Goal: Task Accomplishment & Management: Complete application form

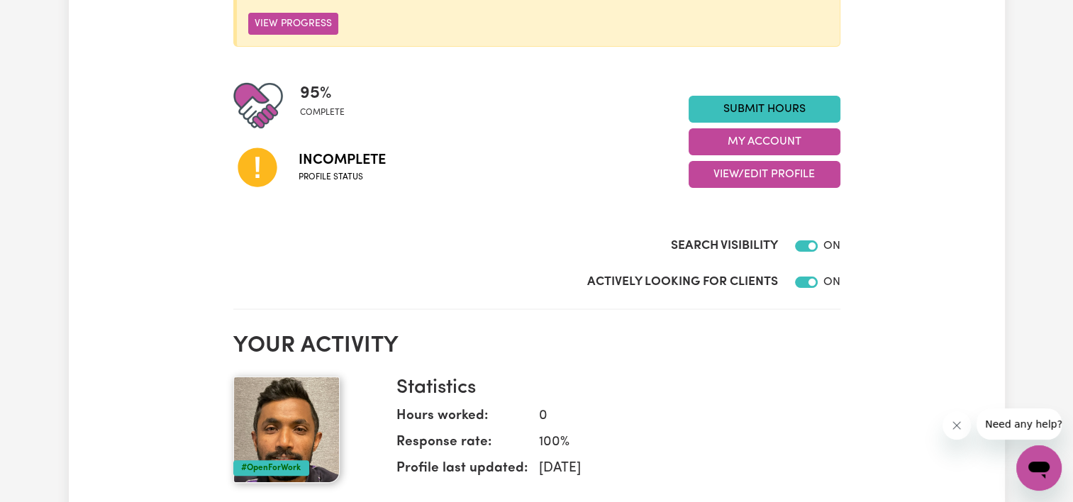
scroll to position [71, 0]
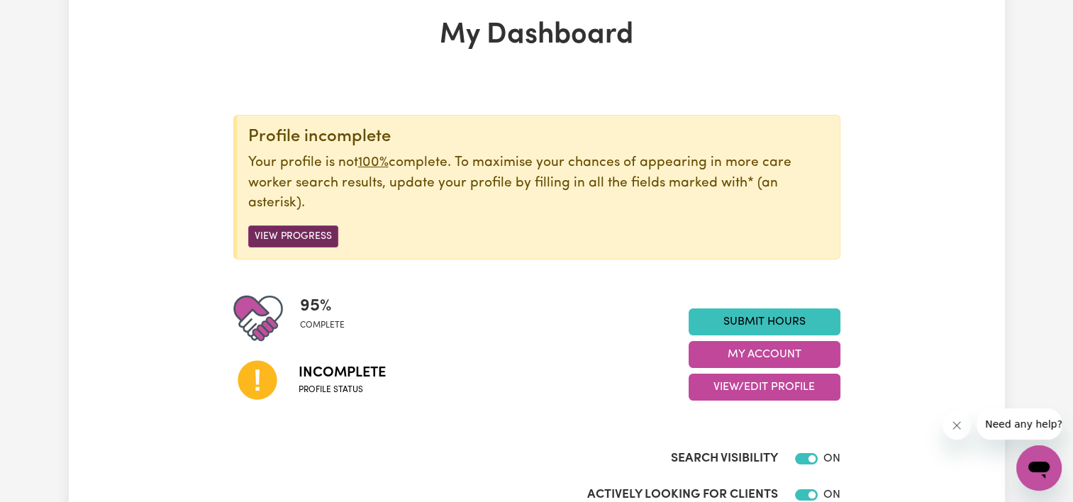
click at [294, 239] on button "View Progress" at bounding box center [293, 237] width 90 height 22
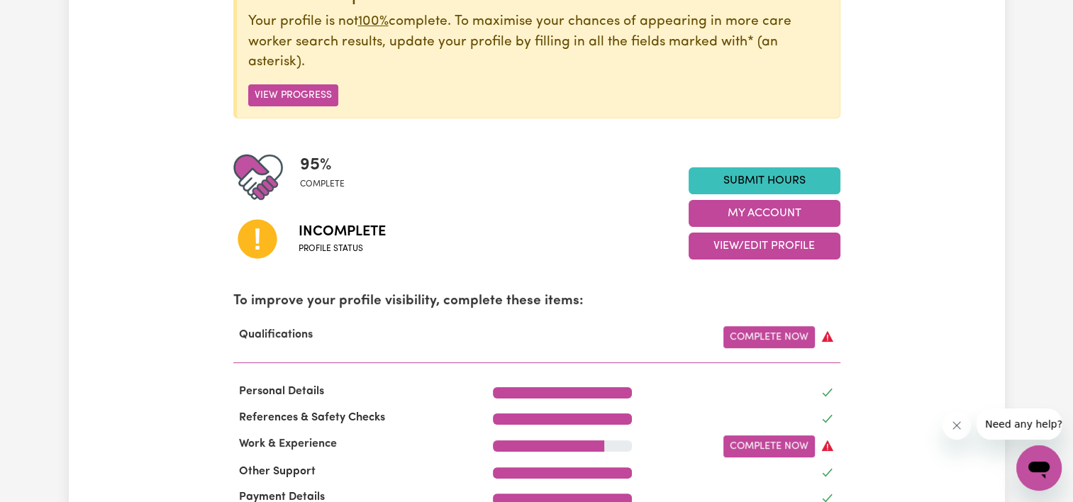
scroll to position [355, 0]
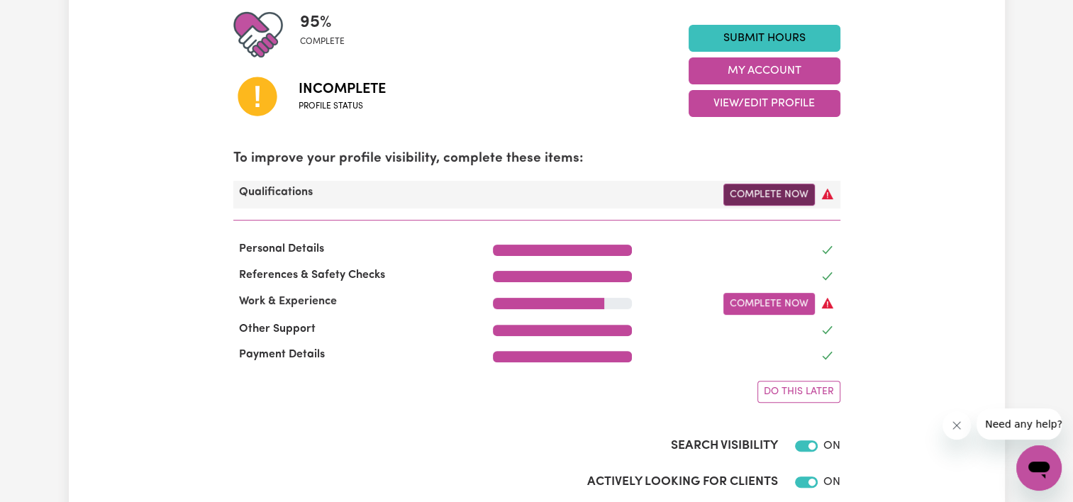
click at [766, 200] on link "Complete Now" at bounding box center [770, 195] width 92 height 22
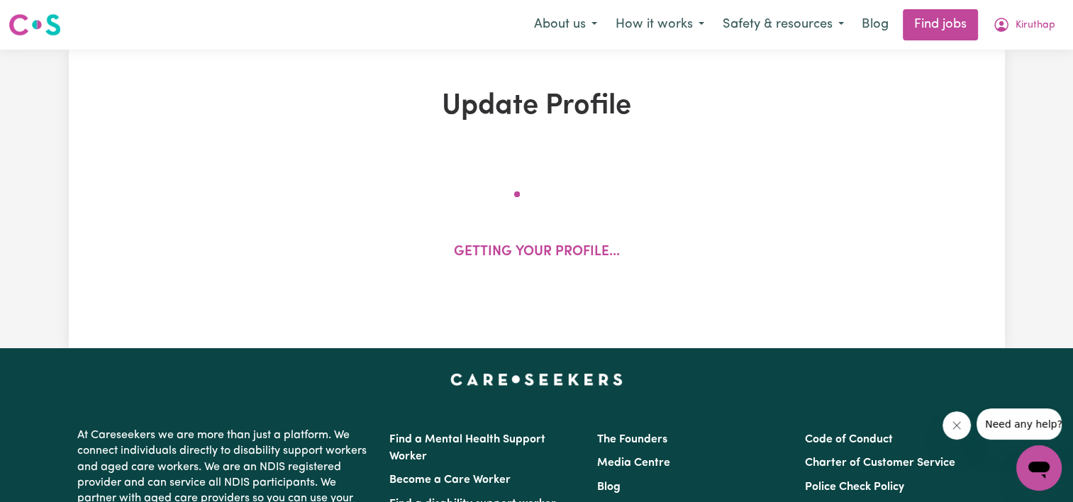
select select "2022"
select select "Certificate III (Individual Support)"
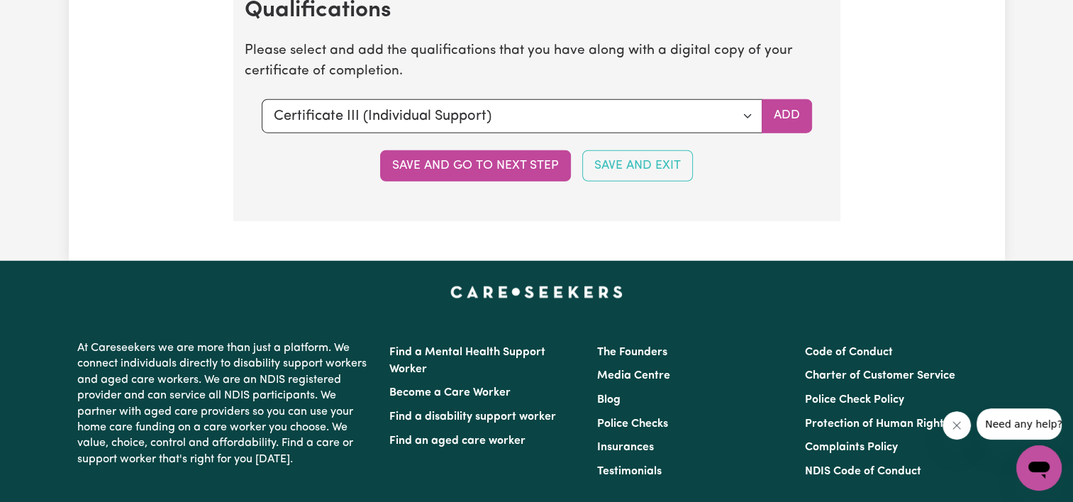
scroll to position [3476, 0]
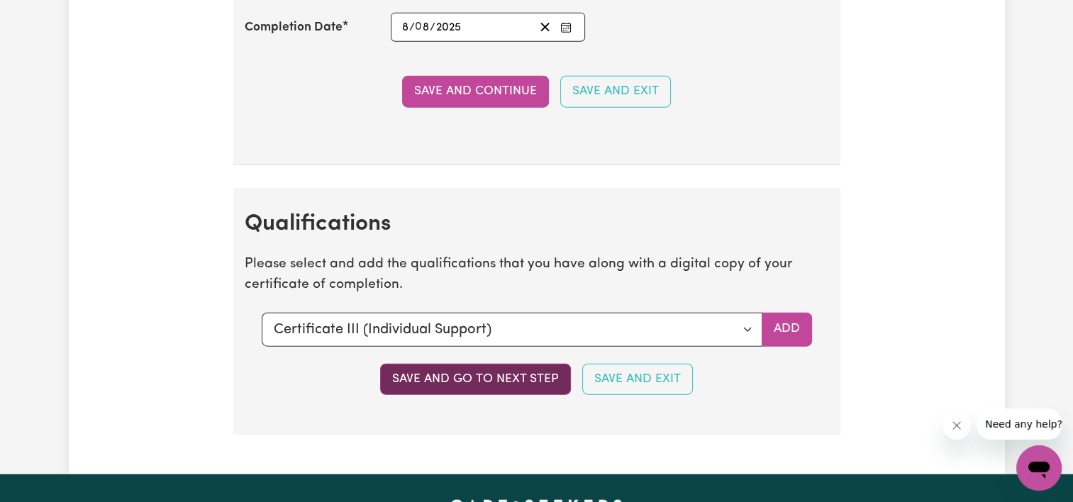
click at [504, 368] on button "Save and go to next step" at bounding box center [475, 379] width 191 height 31
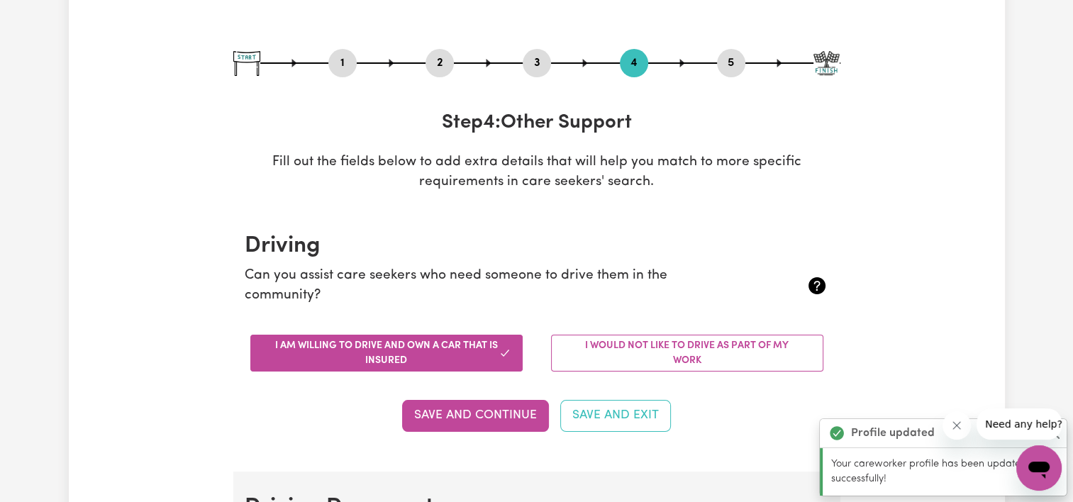
scroll to position [0, 0]
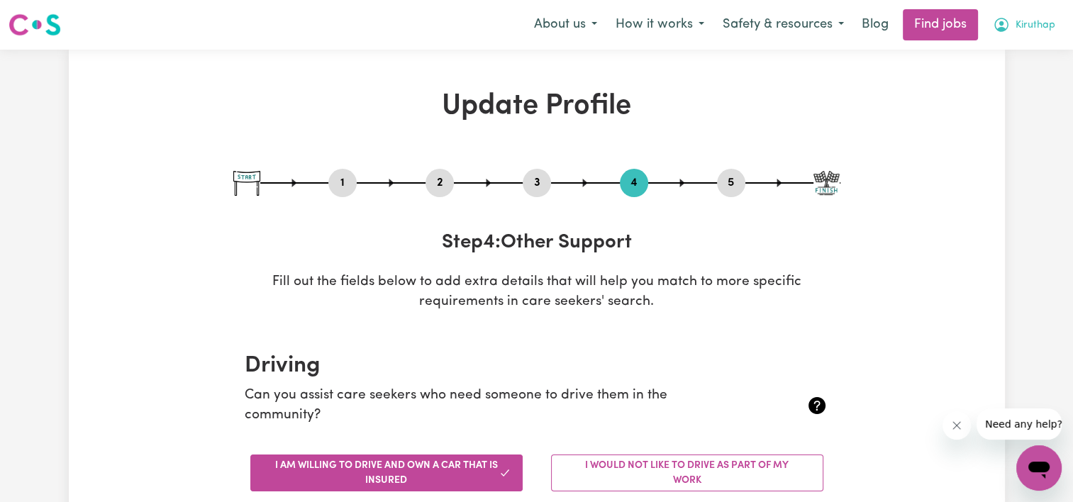
click at [1026, 26] on span "Kiruthap" at bounding box center [1036, 26] width 40 height 16
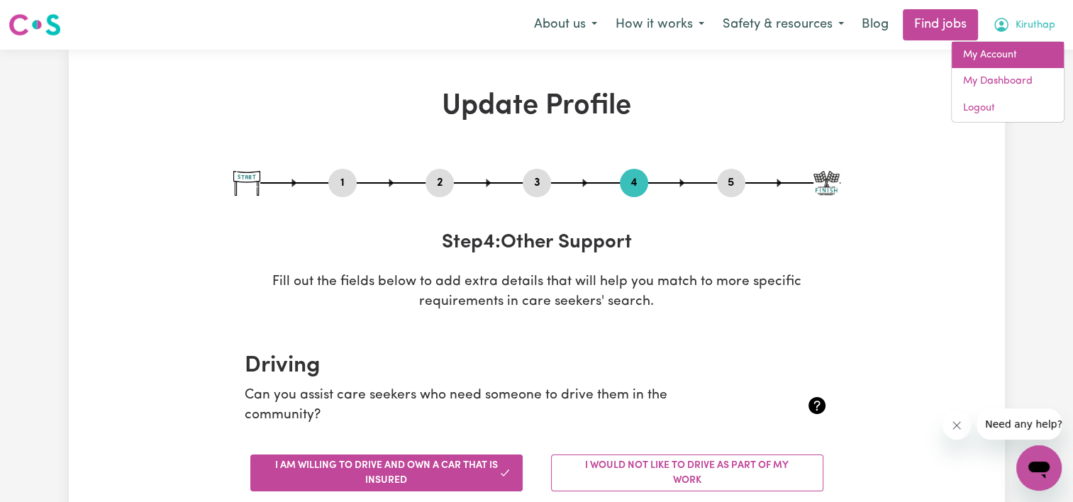
click at [980, 57] on link "My Account" at bounding box center [1008, 55] width 112 height 27
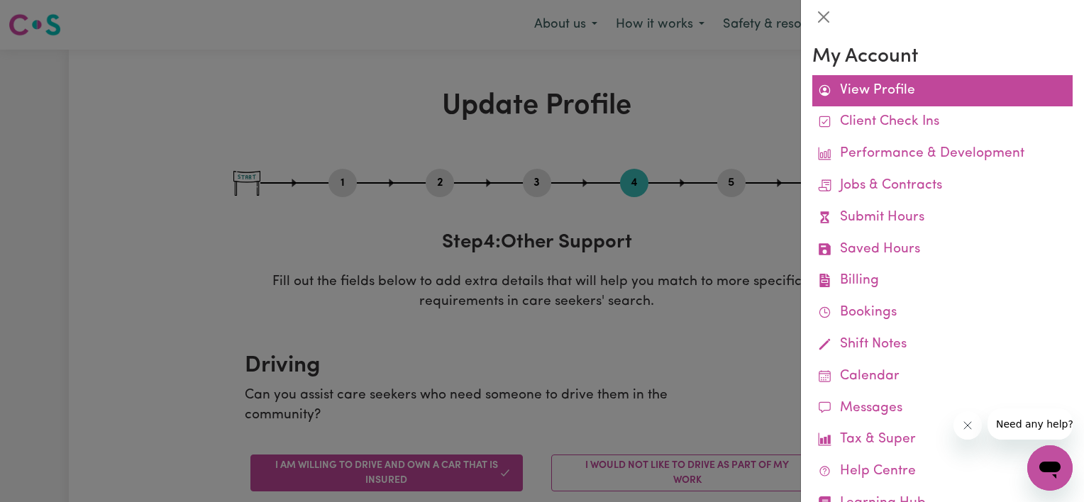
click at [851, 82] on link "View Profile" at bounding box center [942, 91] width 260 height 32
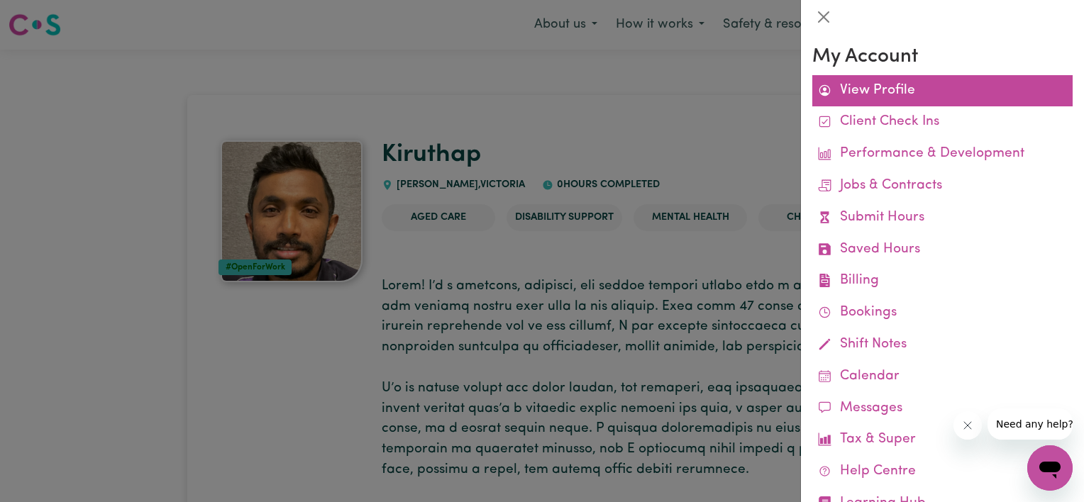
click at [897, 84] on link "View Profile" at bounding box center [942, 91] width 260 height 32
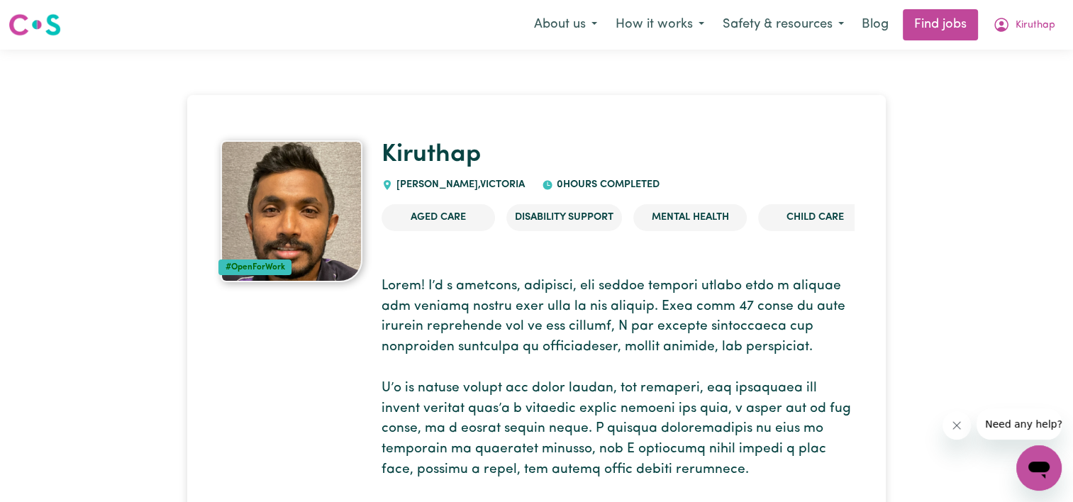
select select "2022"
select select "Certificate III (Individual Support)"
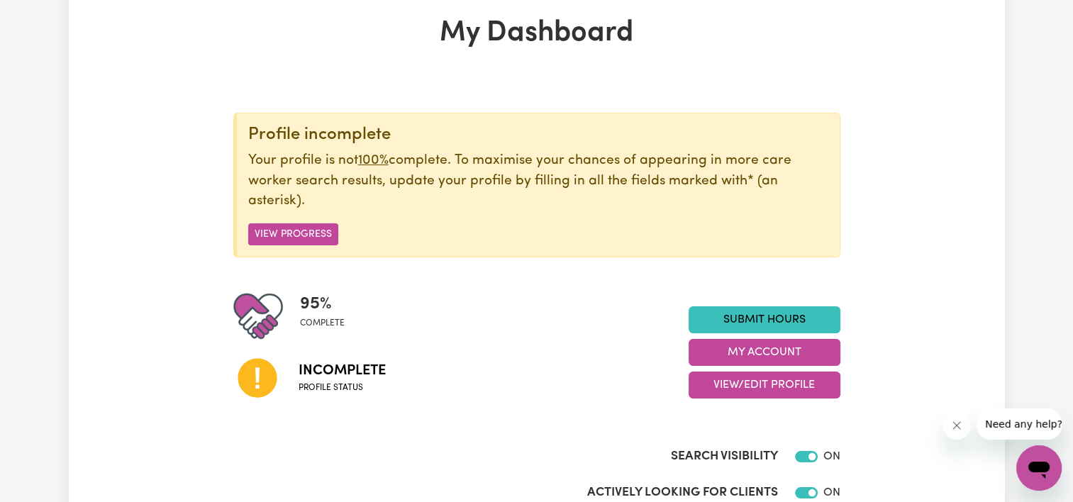
scroll to position [71, 0]
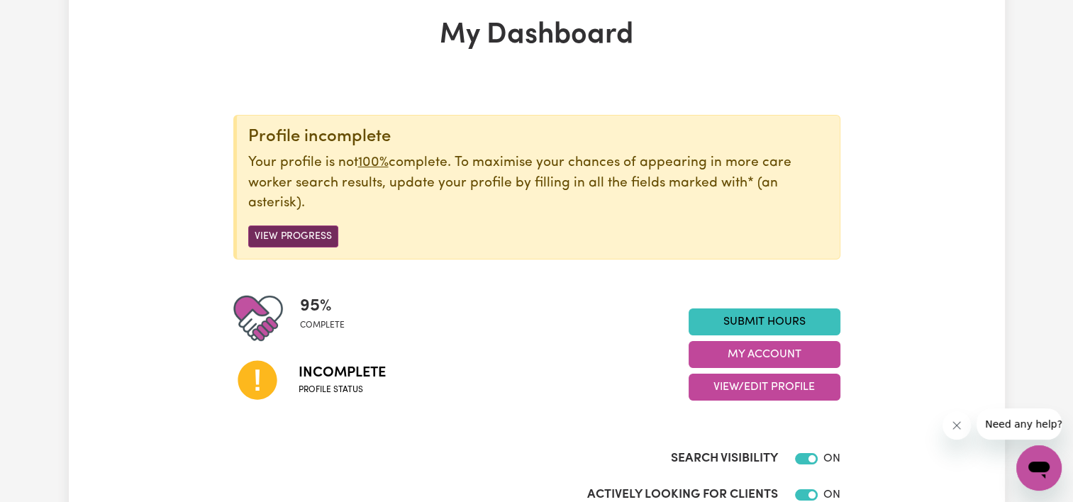
click at [293, 238] on button "View Progress" at bounding box center [293, 237] width 90 height 22
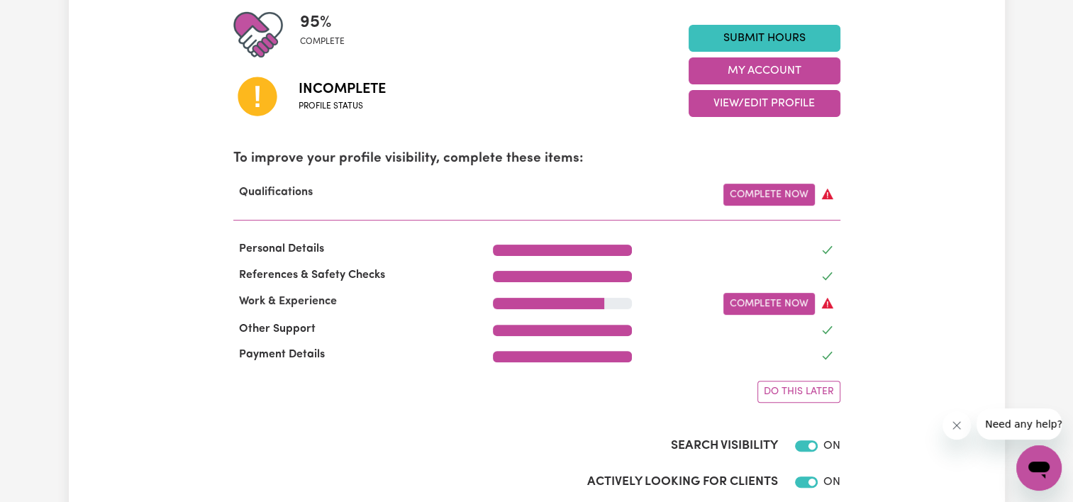
scroll to position [426, 0]
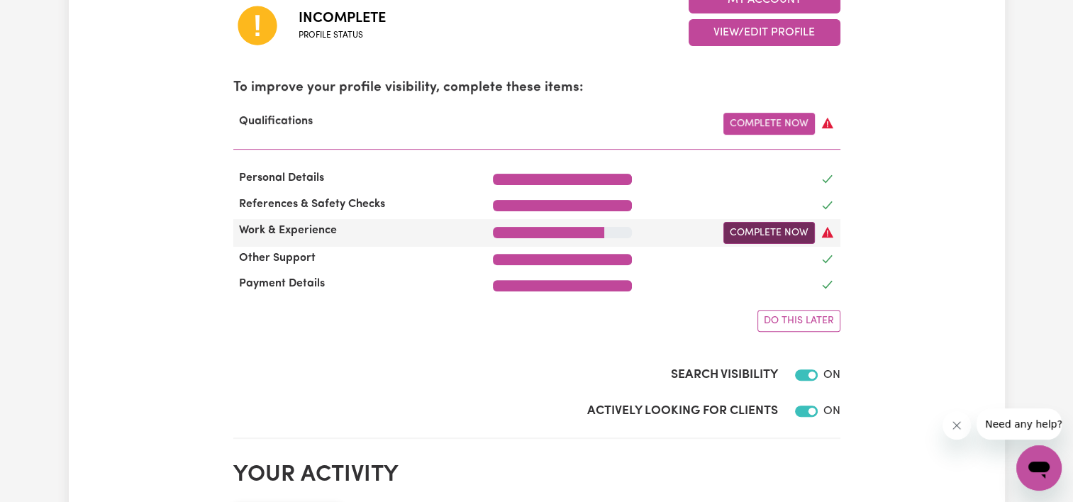
click at [783, 232] on link "Complete Now" at bounding box center [770, 233] width 92 height 22
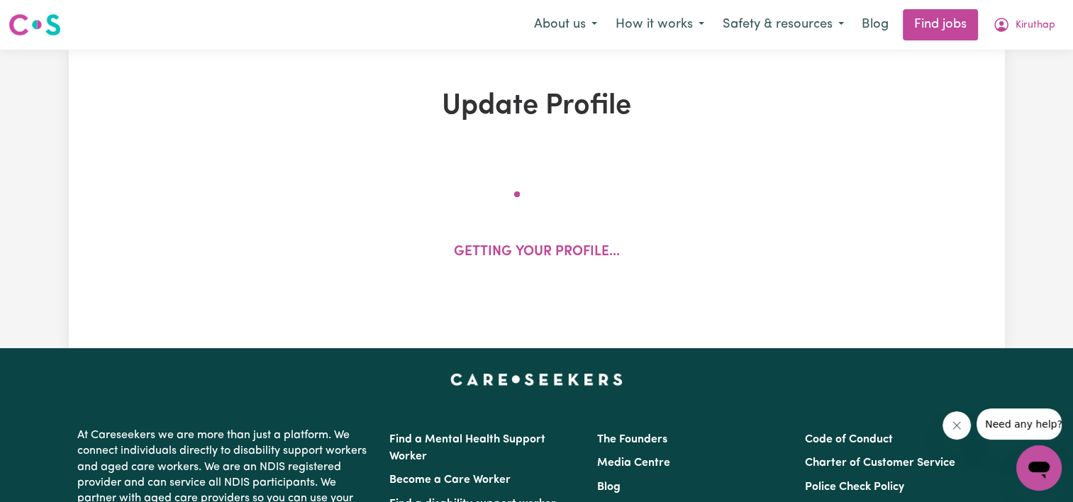
select select "2022"
select select "Certificate III (Individual Support)"
